Goal: Task Accomplishment & Management: Manage account settings

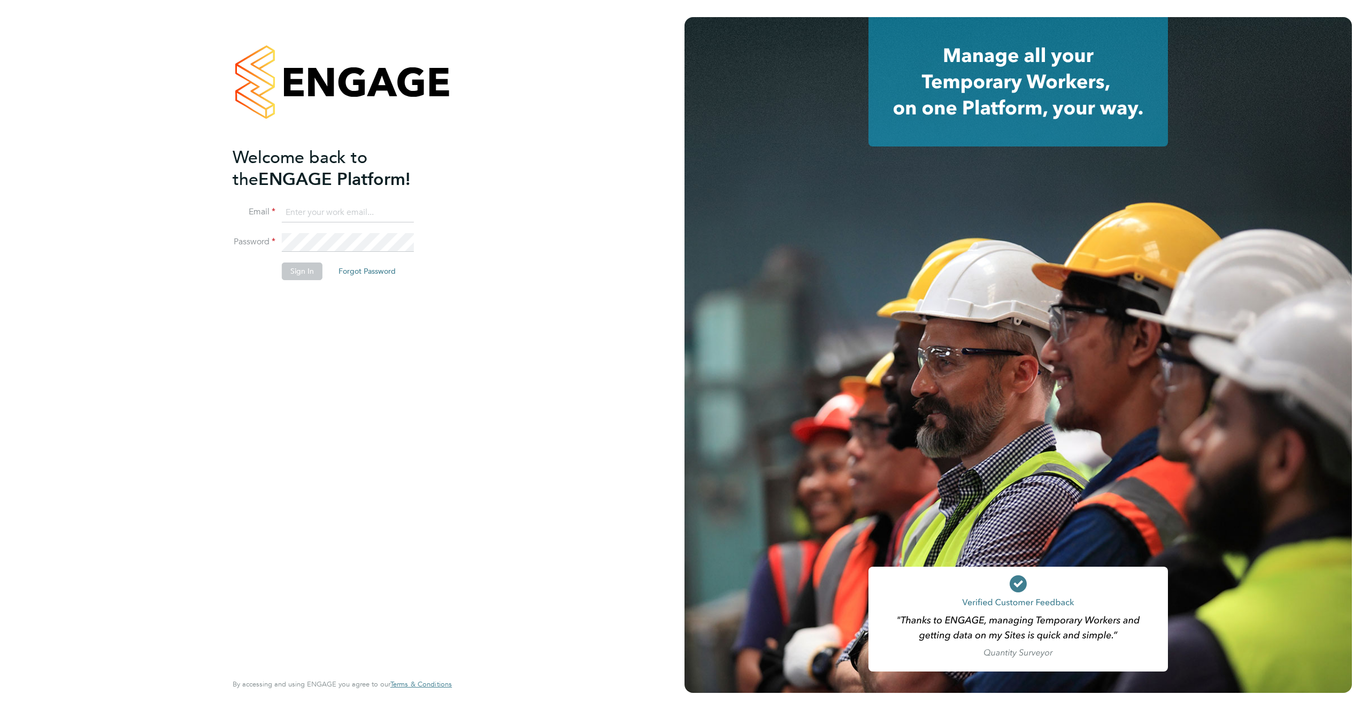
type input "support@engagelabs.io"
click at [300, 269] on button "Sign In" at bounding box center [302, 271] width 41 height 17
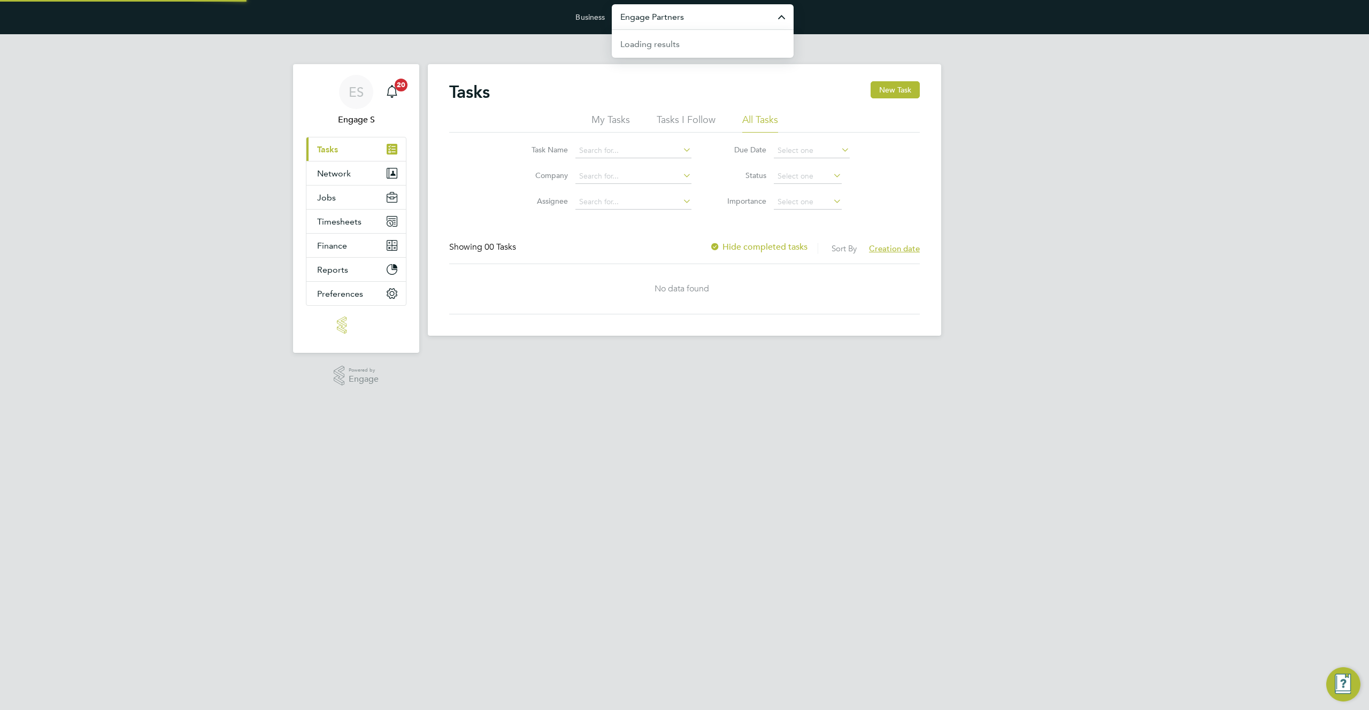
click at [695, 14] on input "Engage Partners" at bounding box center [703, 16] width 182 height 25
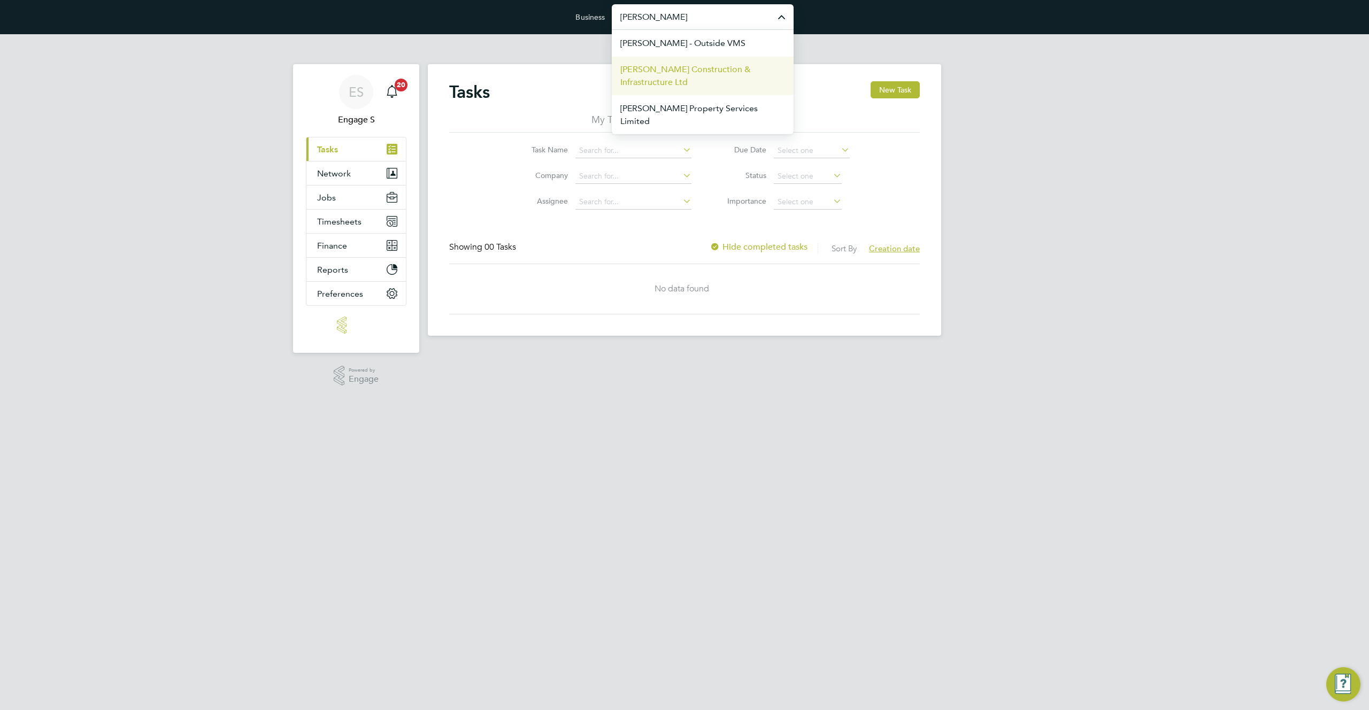
click at [685, 78] on span "Morgan Sindall Construction & Infrastructure Ltd" at bounding box center [702, 76] width 165 height 26
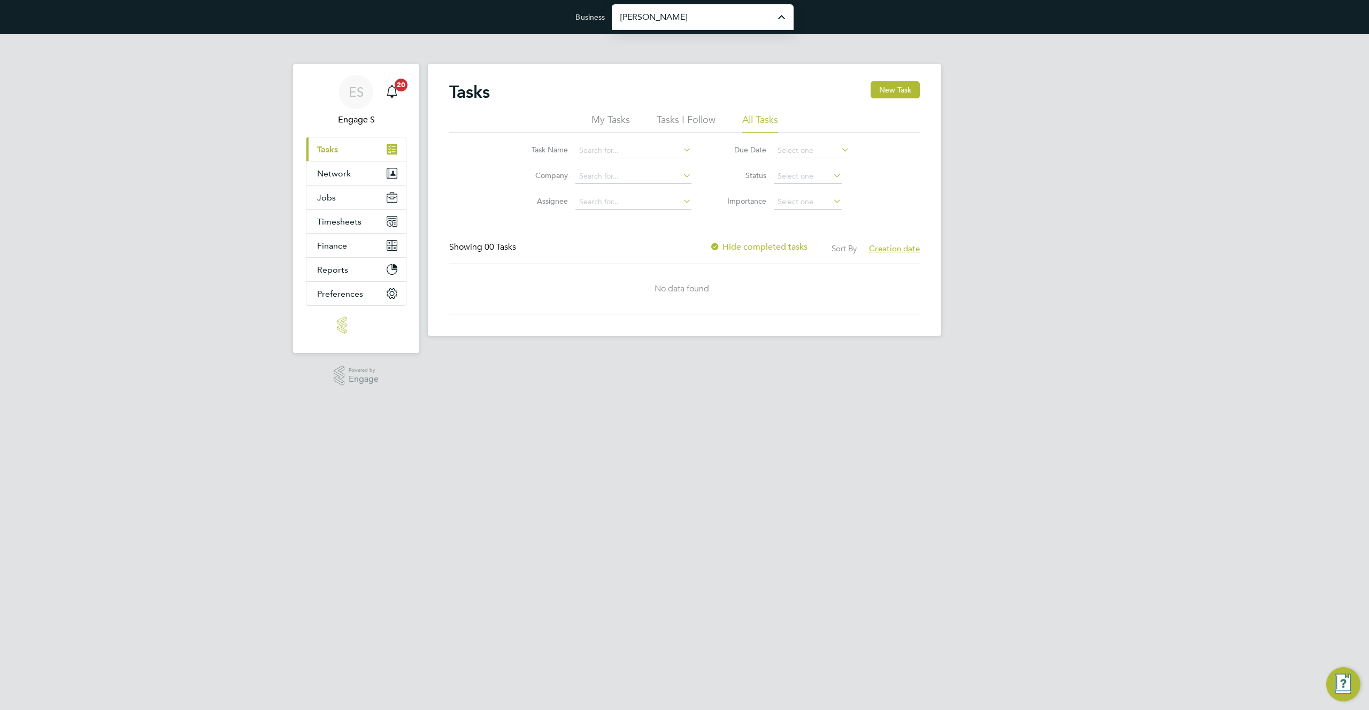
type input "Morgan Sindall Construction & Infrastructure Ltd"
